Goal: Task Accomplishment & Management: Use online tool/utility

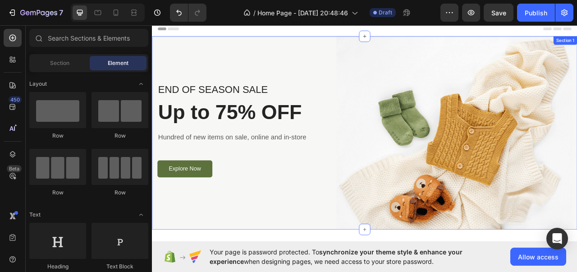
click at [156, 43] on div "END OF SEASON SALE Text block Up to 75% OFF Heading Hundred of new items on sal…" at bounding box center [422, 163] width 541 height 246
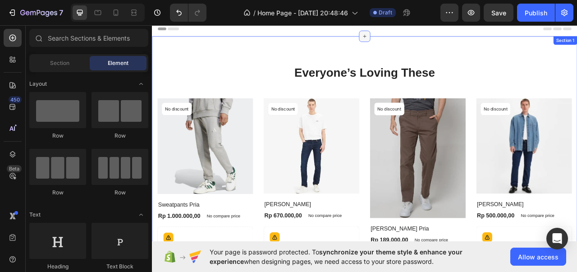
click at [419, 38] on icon at bounding box center [422, 40] width 7 height 7
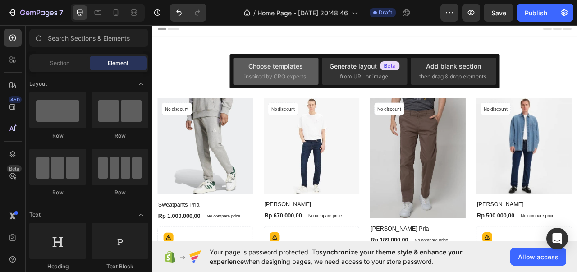
click at [261, 72] on div "Choose templates inspired by CRO experts" at bounding box center [275, 70] width 63 height 19
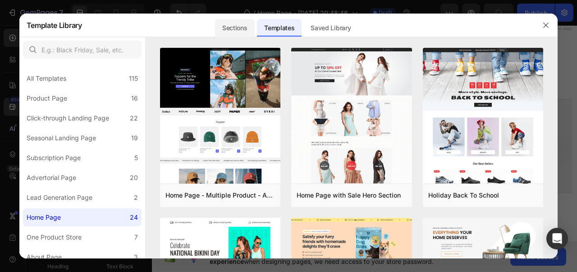
click at [226, 31] on div "Sections" at bounding box center [234, 28] width 39 height 18
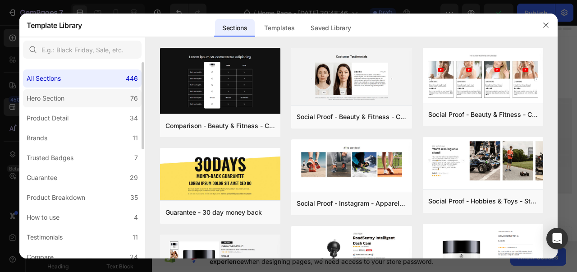
click at [60, 103] on div "Hero Section" at bounding box center [46, 98] width 38 height 11
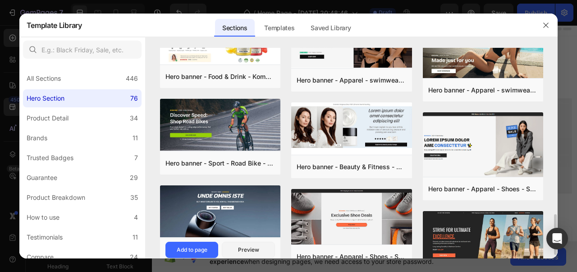
scroll to position [393, 0]
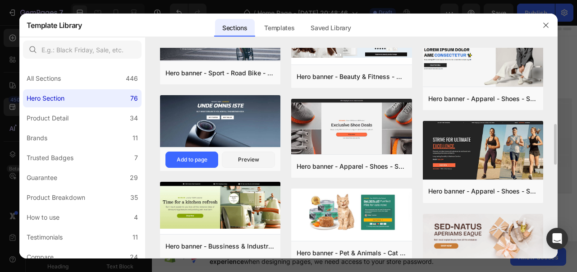
click at [227, 137] on img at bounding box center [220, 121] width 121 height 52
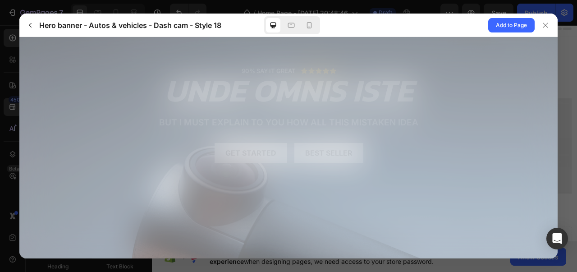
scroll to position [0, 0]
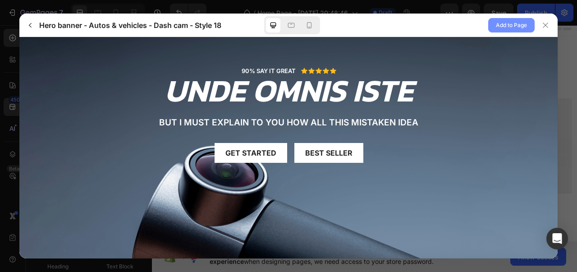
click at [514, 26] on span "Add to Page" at bounding box center [511, 25] width 31 height 11
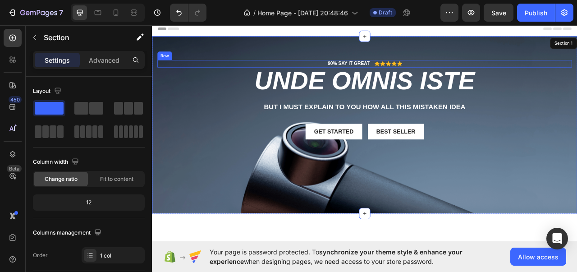
click at [208, 71] on div "90% SAY IT GREAT Text Block Icon Icon Icon Icon Icon Icon List Row" at bounding box center [423, 74] width 528 height 9
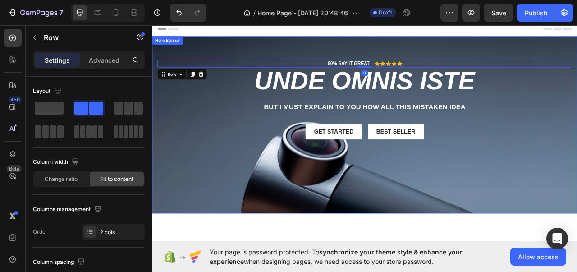
click at [216, 61] on div "90% SAY IT GREAT Text Block Icon Icon Icon Icon Icon Icon List Row 0 unde omnis…" at bounding box center [422, 120] width 541 height 160
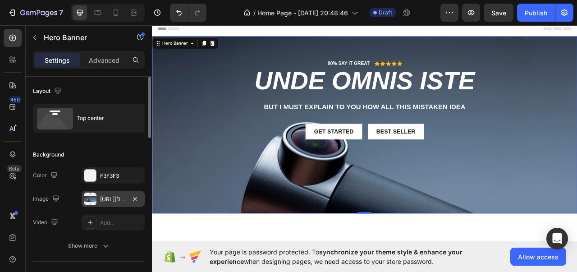
click at [87, 203] on div at bounding box center [90, 199] width 13 height 13
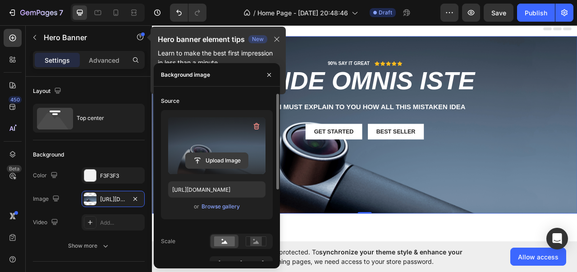
click at [217, 161] on input "file" at bounding box center [217, 160] width 62 height 15
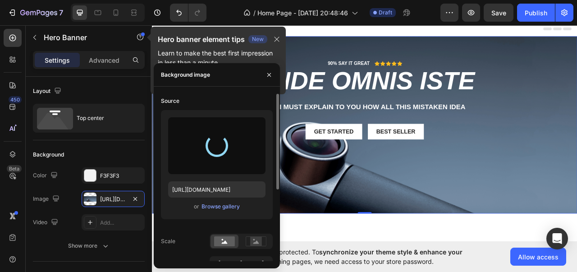
type input "[URL][DOMAIN_NAME]"
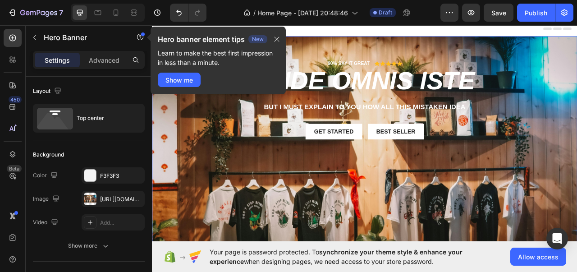
click at [336, 203] on div "Background Image" at bounding box center [422, 192] width 541 height 304
click at [281, 39] on button "button" at bounding box center [277, 39] width 8 height 11
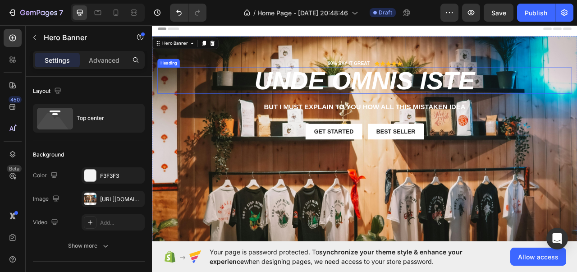
click at [379, 88] on h2 "unde omnis iste" at bounding box center [423, 96] width 528 height 33
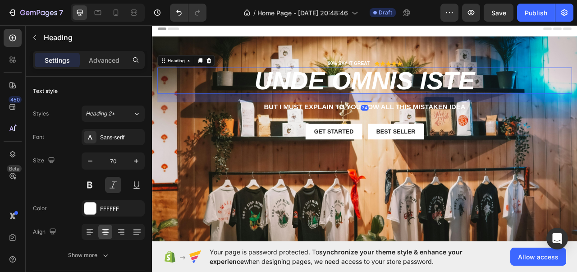
click at [173, 86] on h2 "unde omnis iste" at bounding box center [423, 96] width 528 height 33
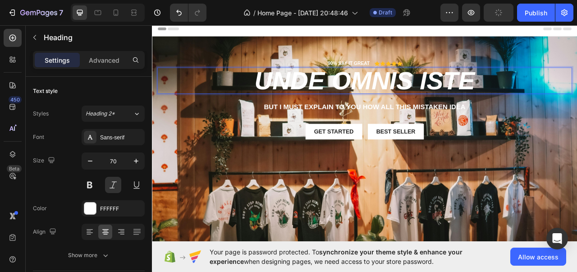
click at [259, 173] on div "90% SAY IT GREAT Text Block Icon Icon Icon Icon Icon Icon List Row unde omnis i…" at bounding box center [423, 127] width 528 height 115
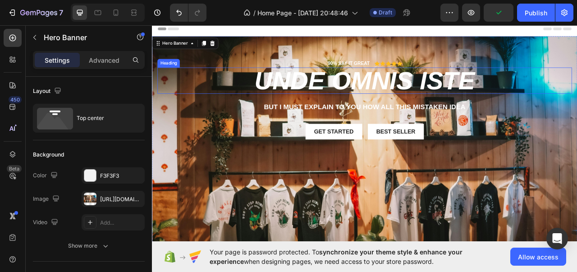
click at [351, 97] on p "unde omnis iste" at bounding box center [423, 97] width 526 height 32
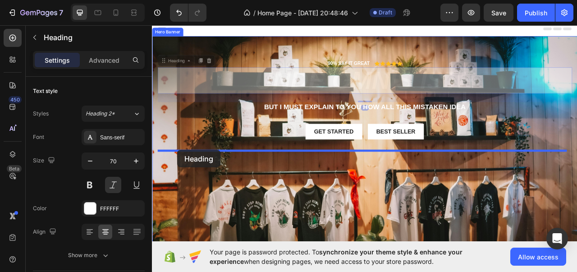
drag, startPoint x: 176, startPoint y: 73, endPoint x: 184, endPoint y: 184, distance: 111.7
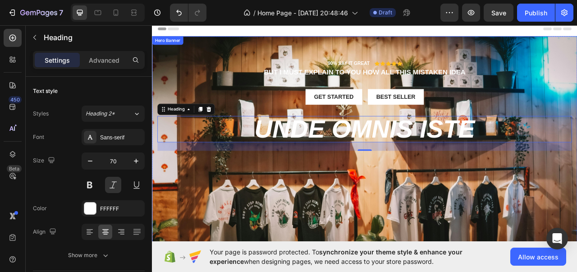
click at [323, 211] on div "Background Image" at bounding box center [422, 192] width 541 height 304
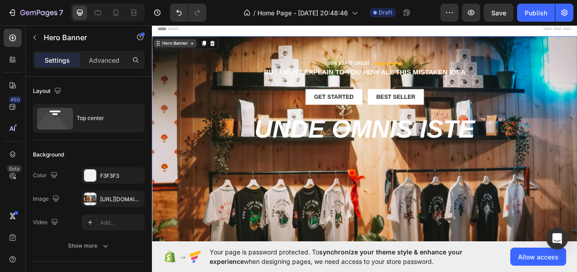
click at [180, 54] on div "Hero Banner" at bounding box center [181, 49] width 54 height 11
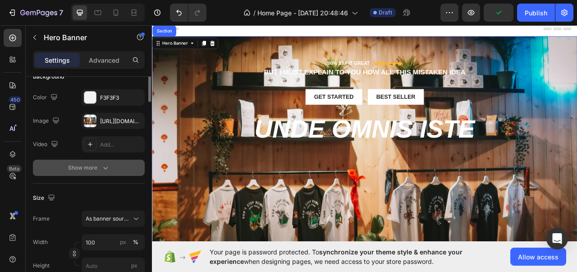
scroll to position [33, 0]
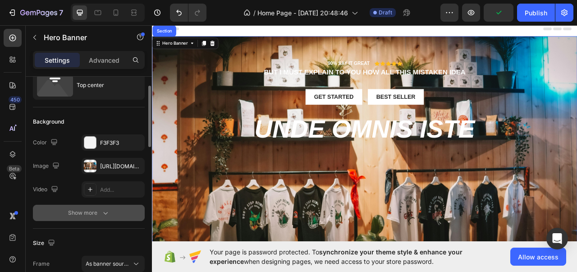
click at [80, 209] on div "Show more" at bounding box center [89, 212] width 42 height 9
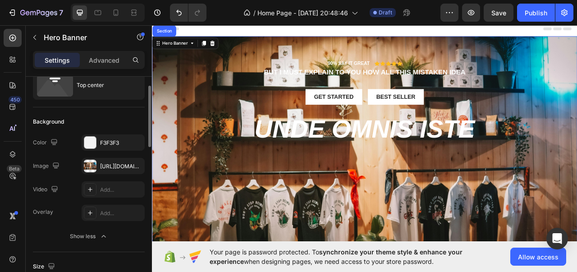
scroll to position [78, 0]
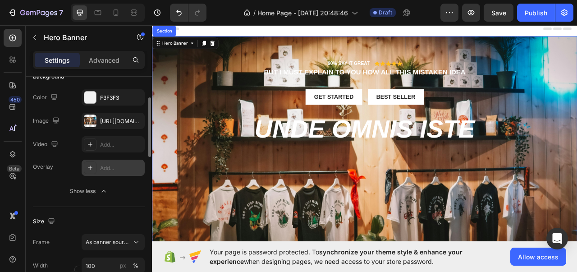
click at [95, 169] on div at bounding box center [90, 167] width 13 height 13
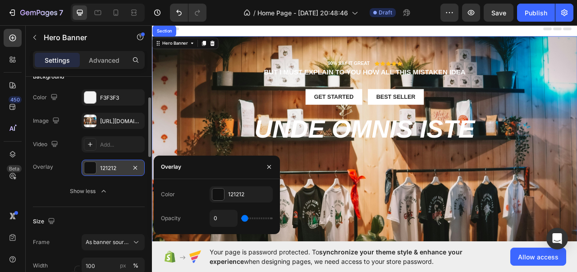
drag, startPoint x: 244, startPoint y: 223, endPoint x: 253, endPoint y: 223, distance: 8.1
click at [253, 223] on div "0" at bounding box center [241, 218] width 63 height 17
type input "7%"
type input "7"
type input "9%"
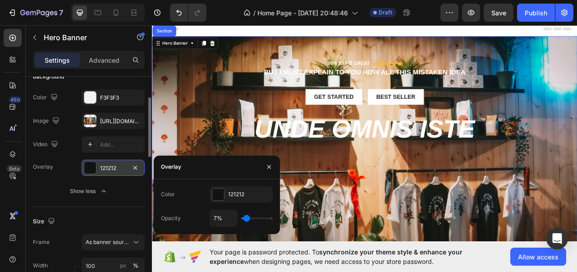
type input "9"
type input "12%"
type input "12"
type input "13%"
type input "13"
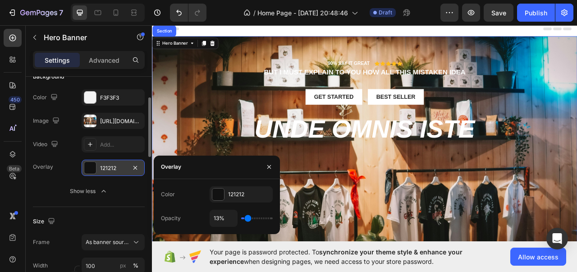
type input "15%"
type input "15"
type input "17%"
type input "17"
type input "18%"
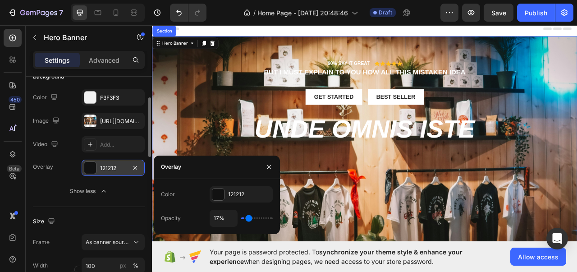
type input "18"
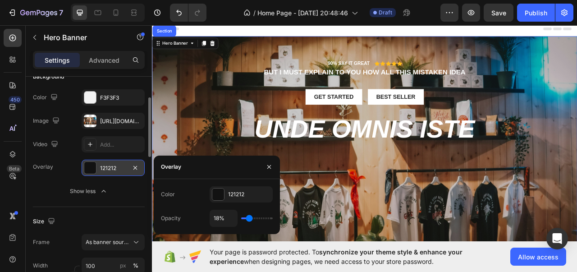
type input "19%"
type input "19"
type input "20%"
type input "20"
type input "22%"
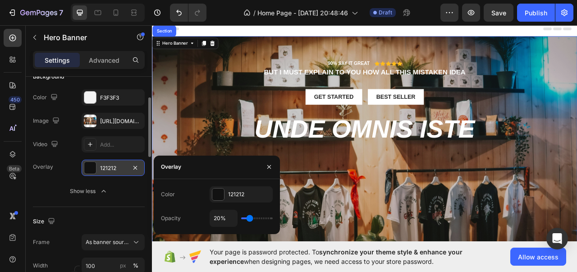
type input "22"
type input "23%"
type input "23"
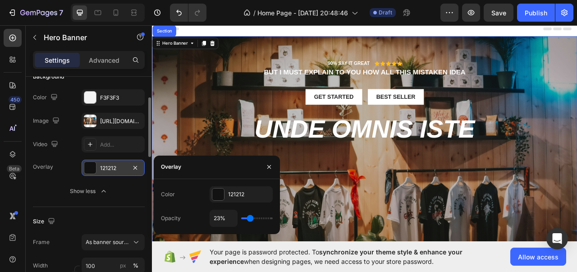
type input "19%"
type input "19"
type input "18%"
type input "18"
type input "17%"
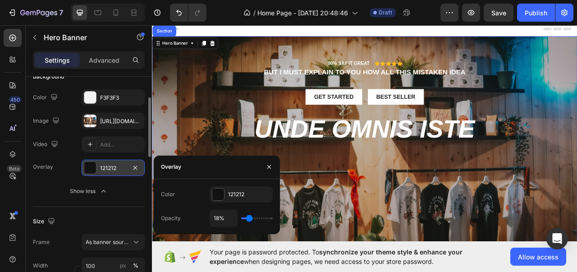
type input "17"
type input "14%"
type input "14"
type input "13%"
type input "13"
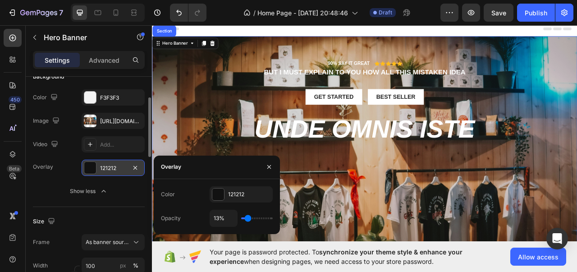
type input "12%"
type input "12"
type input "10%"
type input "10"
type input "13%"
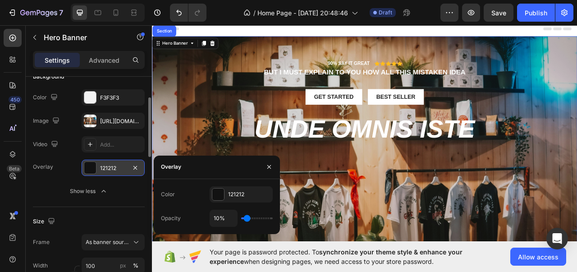
type input "13"
type input "14%"
type input "14"
type input "17%"
type input "17"
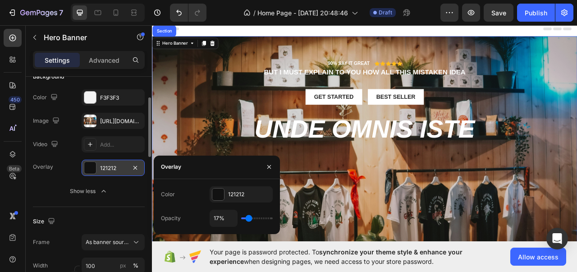
type input "19%"
type input "19"
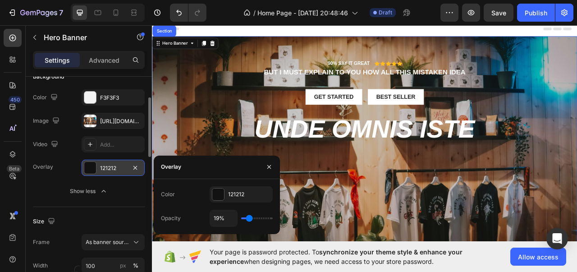
type input "20%"
type input "20"
type input "23%"
type input "23"
type input "24%"
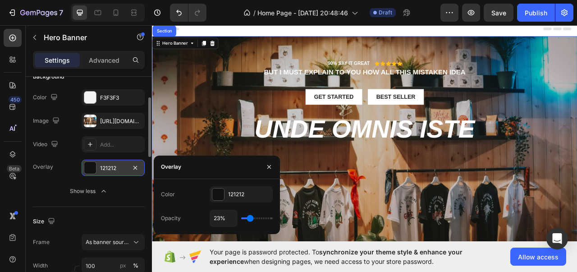
type input "24"
type input "25%"
type input "25"
type input "27%"
type input "27"
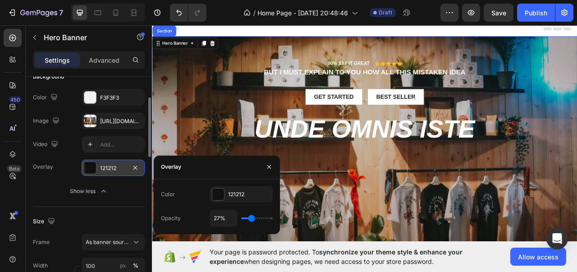
type input "29%"
type input "29"
type input "30%"
type input "30"
type input "31%"
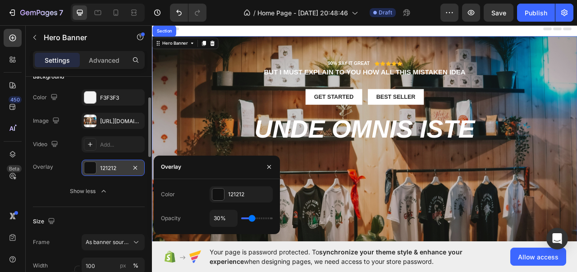
type input "31"
type input "34%"
type input "34"
type input "35%"
type input "35"
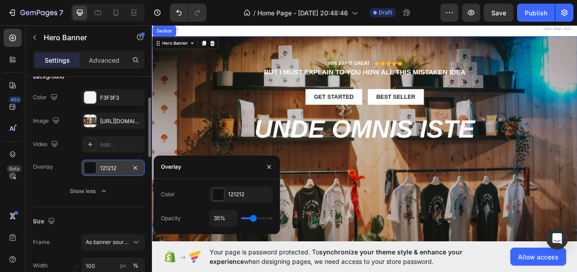
type input "36%"
type input "36"
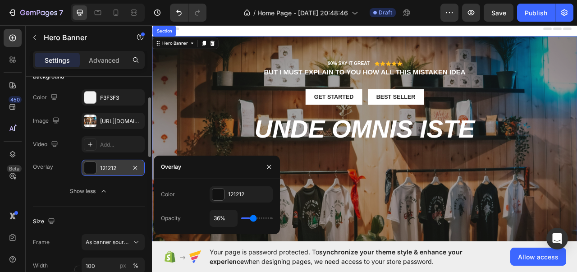
type input "38%"
type input "38"
type input "39%"
type input "39"
type input "41%"
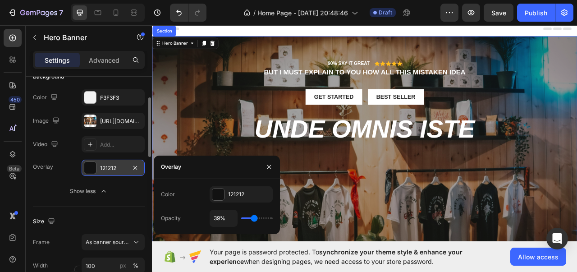
type input "41"
type input "43%"
type input "43"
type input "46%"
type input "46"
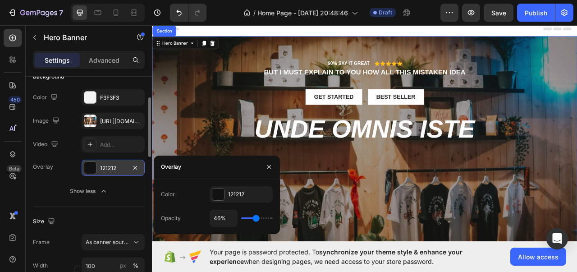
type input "49%"
type input "49"
type input "52%"
type input "52"
type input "56%"
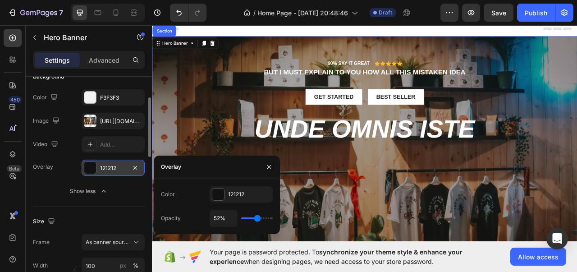
type input "56"
type input "60%"
type input "60"
type input "64%"
type input "64"
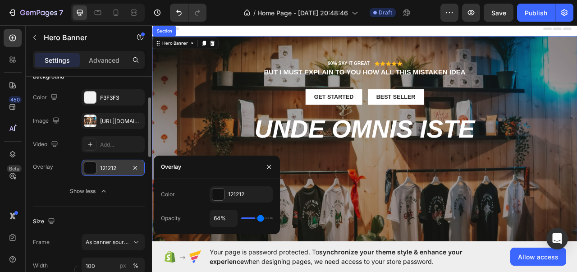
type input "69%"
type input "69"
type input "71%"
type input "71"
type input "73%"
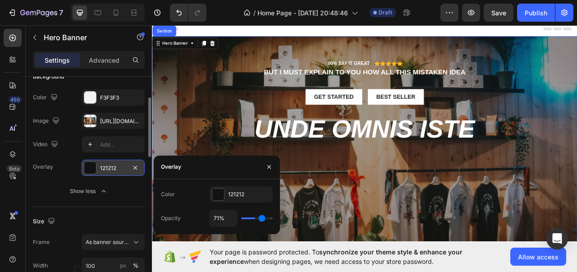
type input "73"
type input "75%"
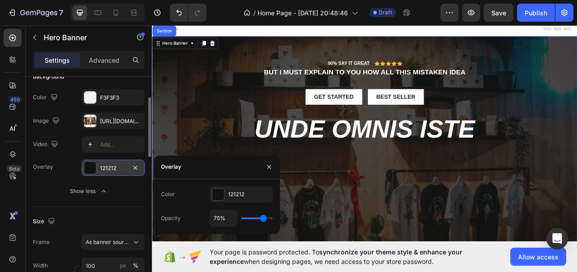
drag, startPoint x: 246, startPoint y: 218, endPoint x: 263, endPoint y: 218, distance: 16.7
type input "75"
click at [263, 218] on input "range" at bounding box center [257, 218] width 32 height 2
type input "56%"
type input "56"
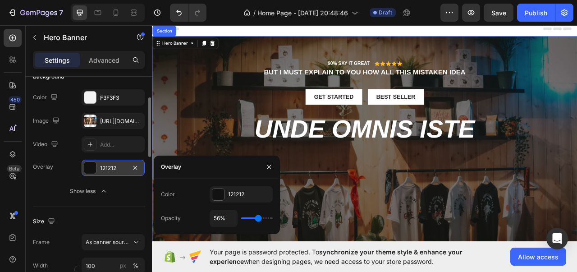
type input "55%"
type input "55"
type input "52%"
type input "52"
type input "50%"
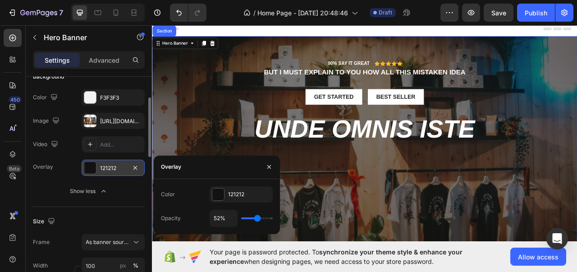
type input "50"
type input "49%"
type input "49"
type input "48%"
type input "48"
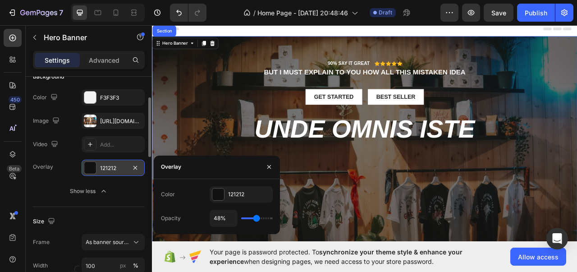
click at [256, 218] on input "range" at bounding box center [257, 218] width 32 height 2
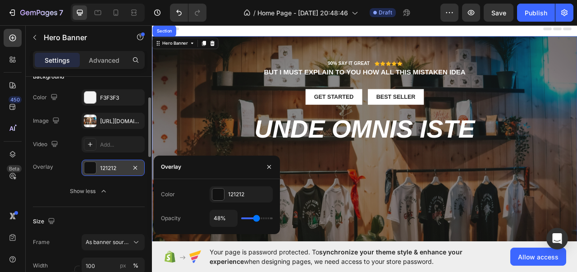
type input "36%"
type input "36"
type input "35%"
type input "35"
click at [254, 218] on input "range" at bounding box center [257, 218] width 32 height 2
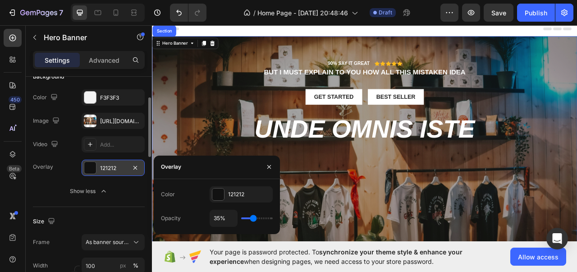
click at [452, 242] on div "Overlay" at bounding box center [422, 192] width 541 height 304
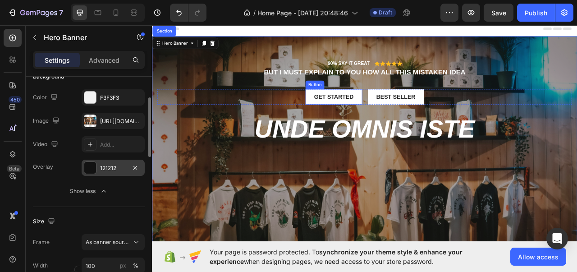
click at [352, 101] on div "Button" at bounding box center [359, 102] width 20 height 8
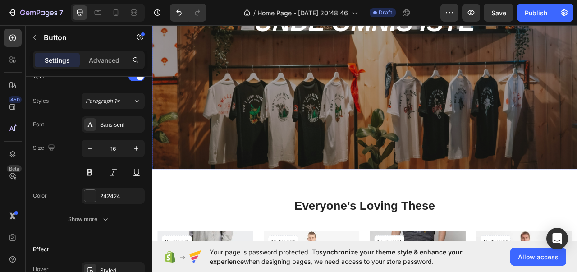
scroll to position [45, 0]
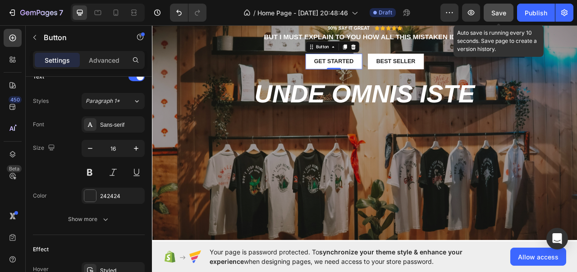
click at [496, 7] on button "Save" at bounding box center [499, 13] width 30 height 18
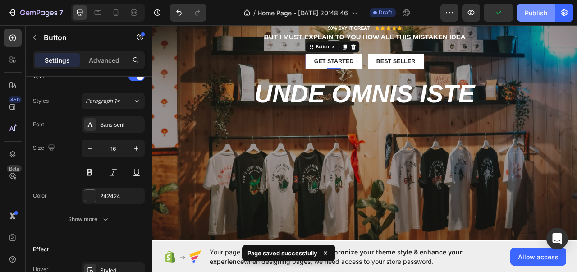
click at [526, 16] on div "Publish" at bounding box center [536, 12] width 23 height 9
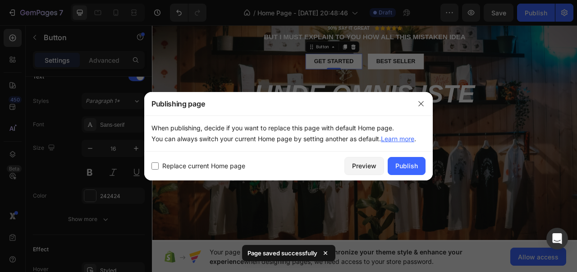
click at [212, 164] on span "Replace current Home page" at bounding box center [203, 166] width 83 height 11
checkbox input "true"
click at [406, 167] on div "Publish" at bounding box center [407, 165] width 23 height 9
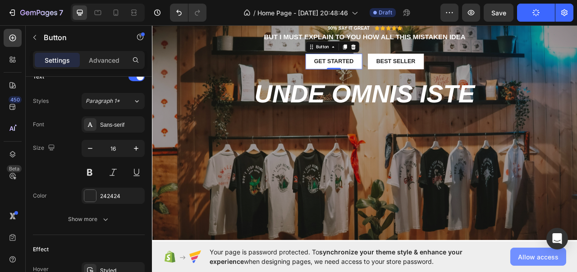
click at [543, 262] on button "Allow access" at bounding box center [539, 257] width 56 height 18
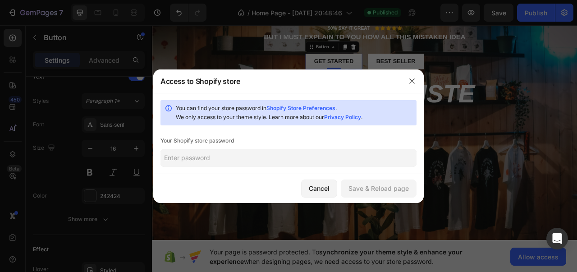
click at [288, 161] on input "text" at bounding box center [289, 158] width 256 height 18
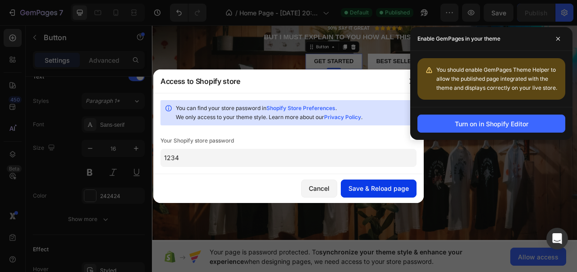
click at [389, 184] on div "Save & Reload page" at bounding box center [379, 188] width 60 height 9
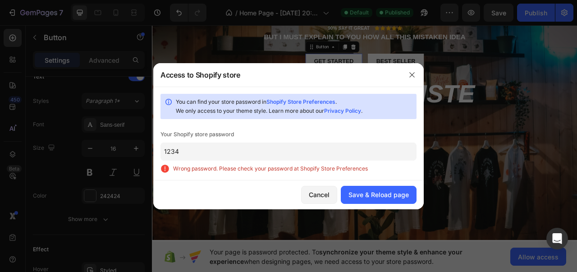
click at [330, 101] on link "Shopify Store Preferences" at bounding box center [301, 101] width 69 height 7
click at [212, 158] on input "1234" at bounding box center [289, 152] width 256 height 18
paste input "euthap"
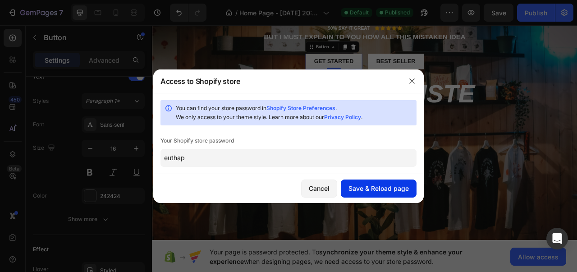
type input "euthap"
click at [385, 197] on button "Save & Reload page" at bounding box center [379, 189] width 76 height 18
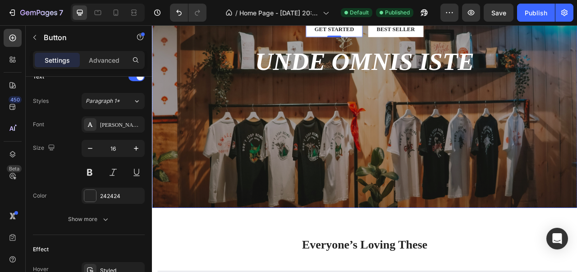
scroll to position [0, 0]
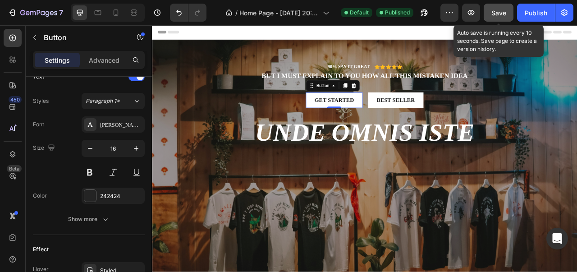
click at [503, 9] on span "Save" at bounding box center [499, 13] width 15 height 8
